Goal: Task Accomplishment & Management: Use online tool/utility

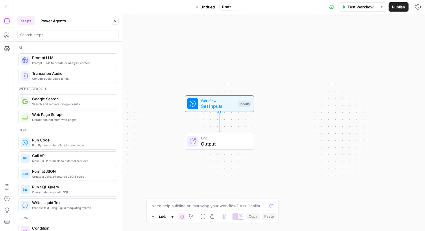
click at [197, 9] on button "Untitled" at bounding box center [205, 6] width 27 height 9
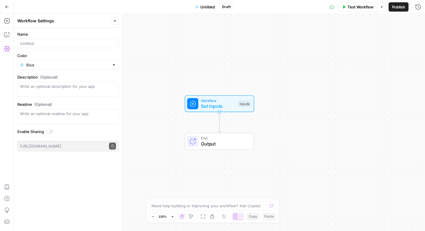
click at [78, 47] on div at bounding box center [67, 43] width 101 height 9
click at [207, 7] on span "Untitled" at bounding box center [207, 7] width 14 height 6
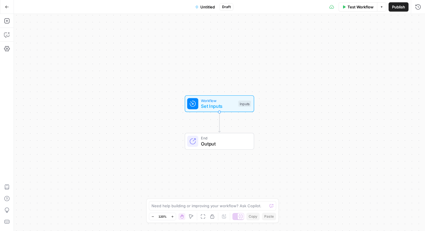
click at [207, 7] on span "Untitled" at bounding box center [207, 7] width 14 height 6
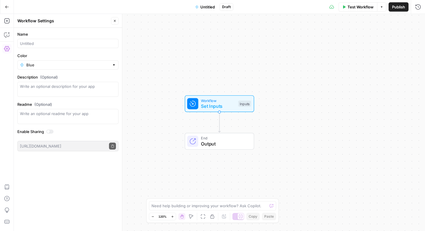
click at [55, 49] on form "Name Color Blue Description (Optional) Readme (Optional) Write an optional read…" at bounding box center [68, 91] width 108 height 127
click at [55, 41] on input "Name" at bounding box center [68, 43] width 96 height 6
click at [21, 44] on input "html" at bounding box center [68, 43] width 96 height 6
type input "content > html"
click at [42, 35] on label "Name" at bounding box center [67, 34] width 101 height 6
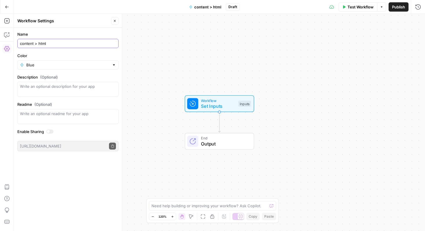
click at [42, 40] on input "content > html" at bounding box center [68, 43] width 96 height 6
click at [43, 31] on label "Name" at bounding box center [67, 34] width 101 height 6
click at [43, 40] on input "content > html" at bounding box center [68, 43] width 96 height 6
click at [210, 7] on span "content > html" at bounding box center [207, 7] width 27 height 6
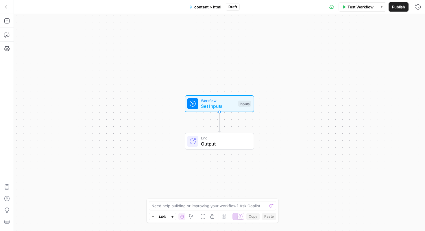
click at [218, 8] on span "content > html" at bounding box center [207, 7] width 27 height 6
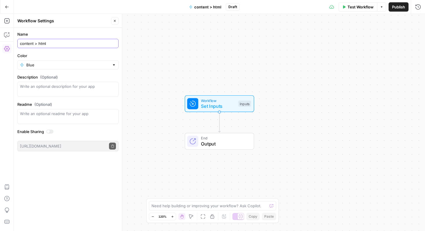
click at [91, 41] on input "content > html" at bounding box center [68, 43] width 96 height 6
type input "content > html > spreadsheet"
click at [91, 29] on form "Name content > html > spreadsheet Color Blue Description (Optional) Readme (Opt…" at bounding box center [68, 91] width 108 height 127
